Goal: Navigation & Orientation: Find specific page/section

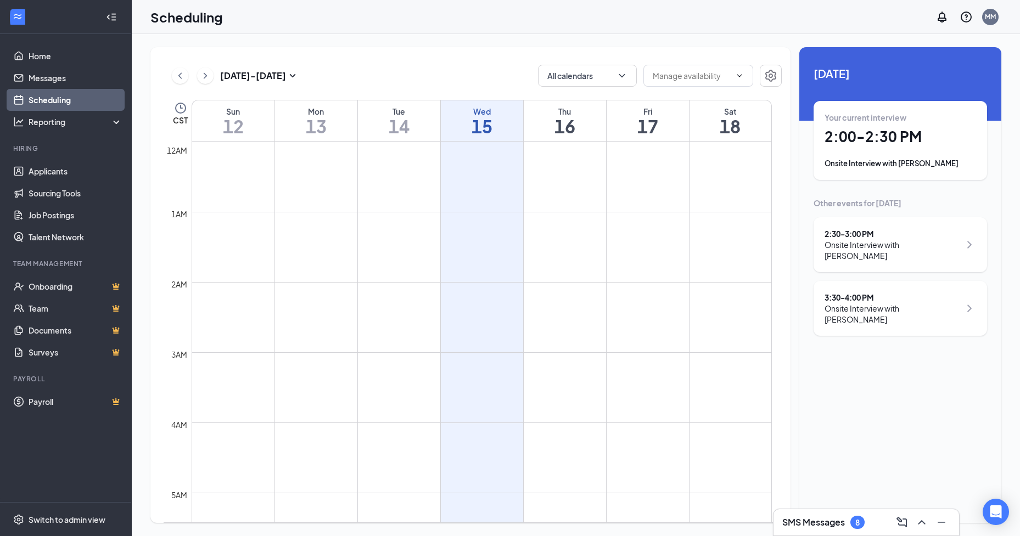
scroll to position [540, 0]
